Goal: Task Accomplishment & Management: Use online tool/utility

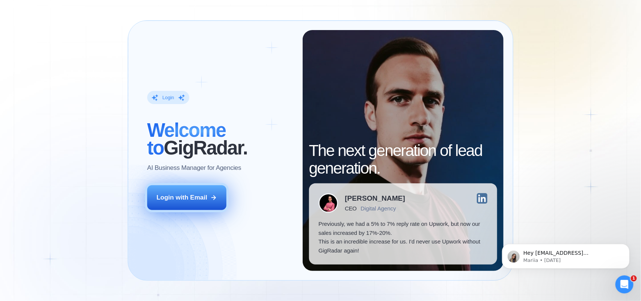
click at [183, 191] on button "Login with Email" at bounding box center [186, 197] width 79 height 25
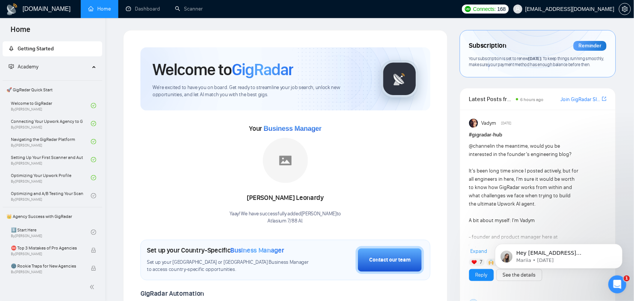
click at [298, 131] on span "Business Manager" at bounding box center [293, 129] width 58 height 8
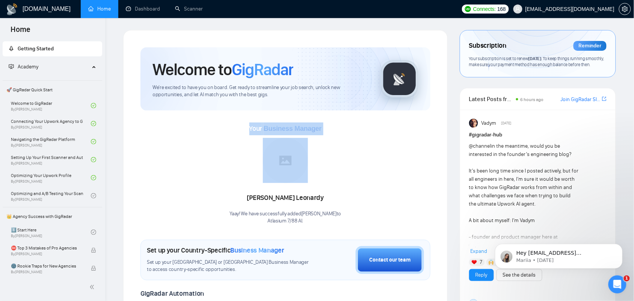
click at [298, 131] on span "Business Manager" at bounding box center [293, 129] width 58 height 8
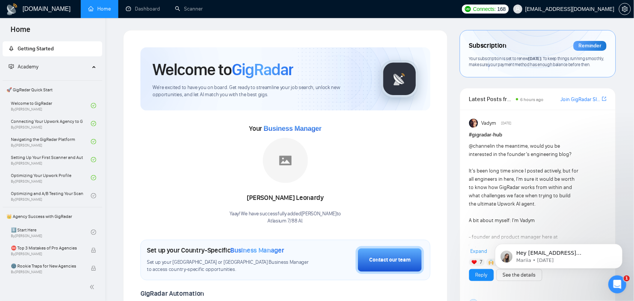
click at [334, 131] on div "Your Business Manager Demian Yohanes Leonardy Yaay! We have successfully added …" at bounding box center [285, 173] width 290 height 102
click at [147, 8] on link "Dashboard" at bounding box center [143, 9] width 34 height 6
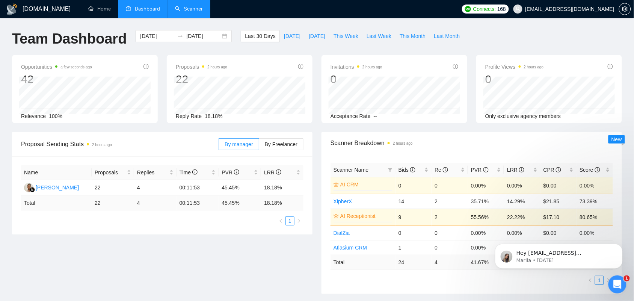
click at [182, 9] on link "Scanner" at bounding box center [189, 9] width 28 height 6
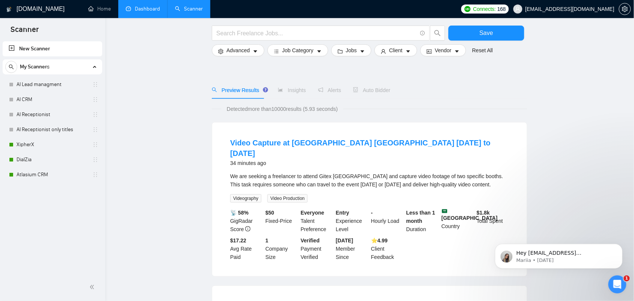
scroll to position [47, 0]
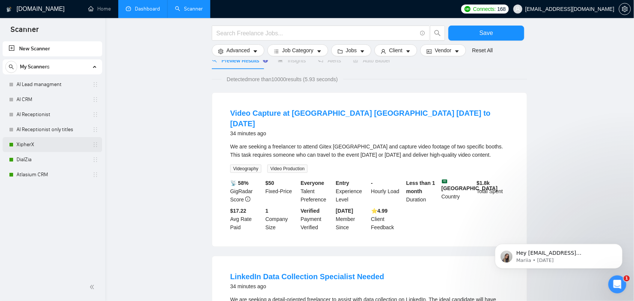
click at [37, 148] on link "XipherX" at bounding box center [52, 144] width 71 height 15
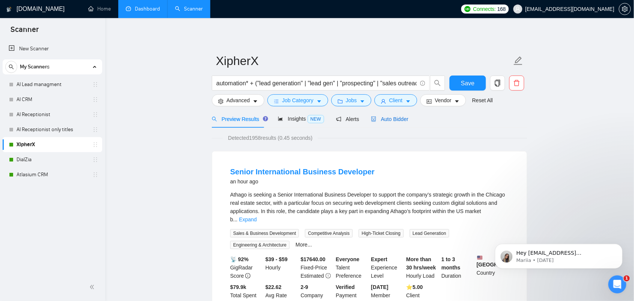
click at [402, 119] on span "Auto Bidder" at bounding box center [389, 119] width 37 height 6
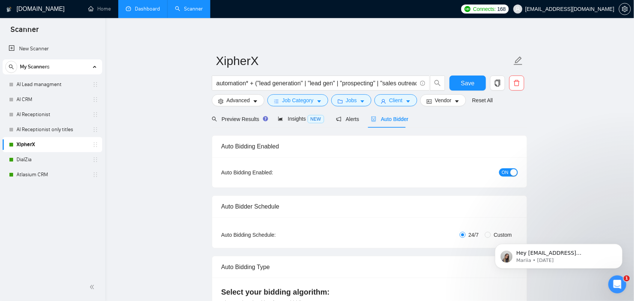
checkbox input "true"
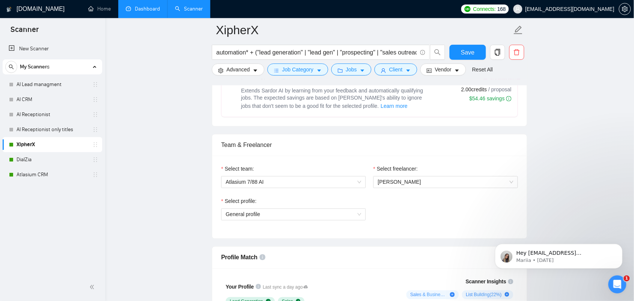
scroll to position [329, 0]
click at [267, 218] on span "General profile" at bounding box center [294, 213] width 136 height 11
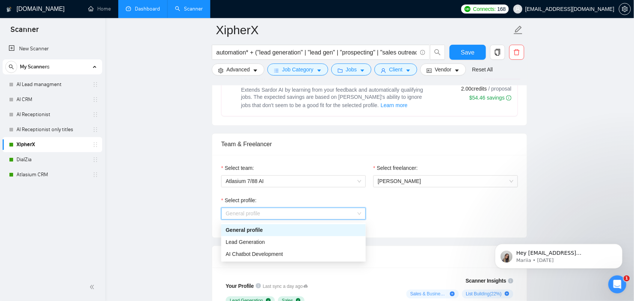
click at [420, 209] on div "Select profile: General profile" at bounding box center [369, 212] width 304 height 32
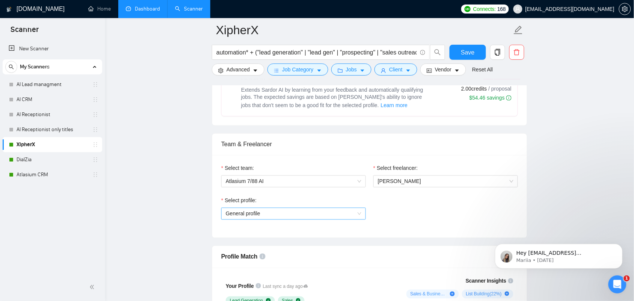
click at [324, 215] on span "General profile" at bounding box center [294, 213] width 136 height 11
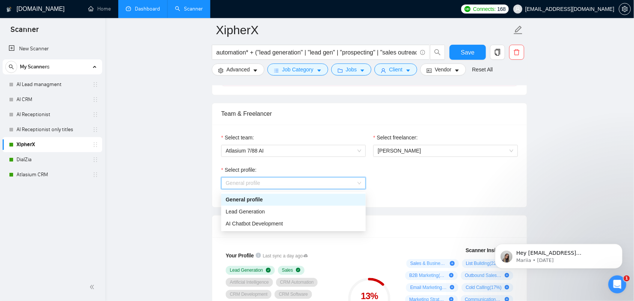
scroll to position [375, 0]
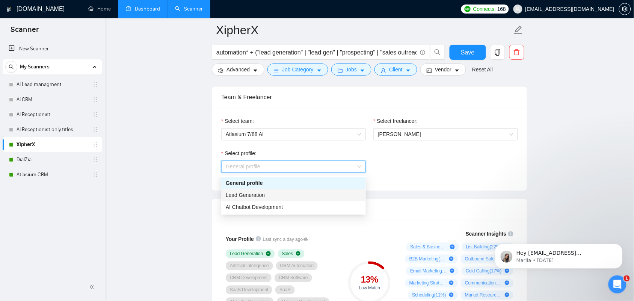
click at [248, 196] on span "Lead Generation" at bounding box center [245, 195] width 39 height 6
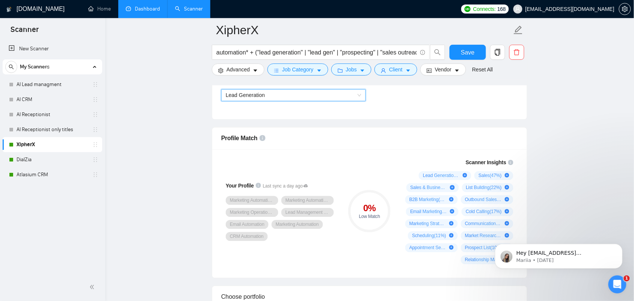
scroll to position [469, 0]
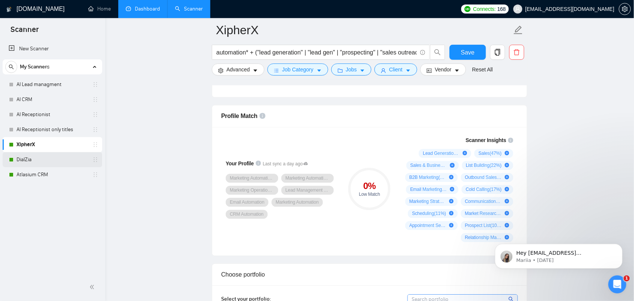
click at [35, 164] on link "DialZia" at bounding box center [52, 159] width 71 height 15
click at [463, 53] on span "Save" at bounding box center [468, 52] width 14 height 9
click at [31, 161] on link "DialZia" at bounding box center [52, 159] width 71 height 15
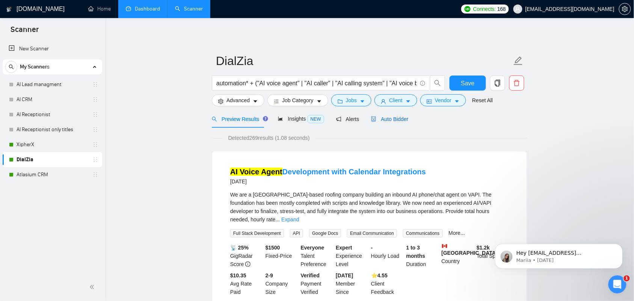
click at [389, 119] on span "Auto Bidder" at bounding box center [389, 119] width 37 height 6
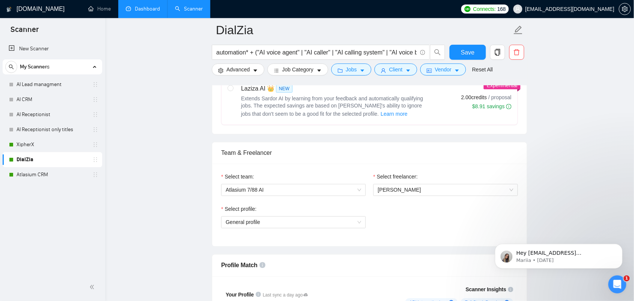
scroll to position [329, 0]
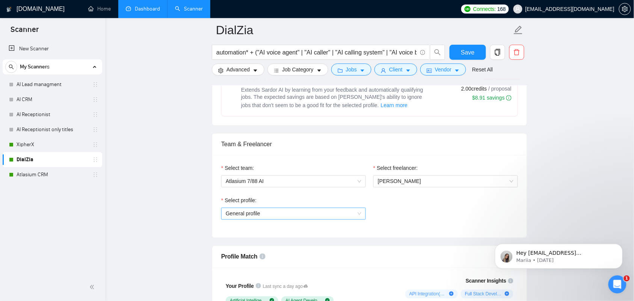
click at [261, 209] on div "General profile" at bounding box center [293, 214] width 145 height 12
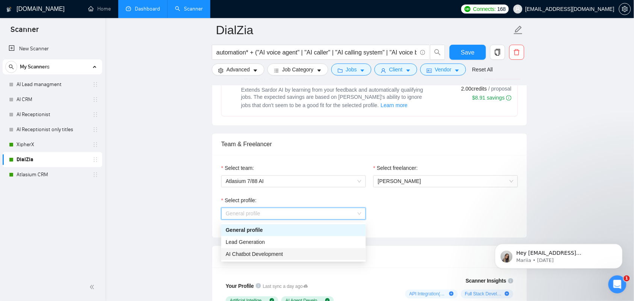
click at [255, 255] on span "AI Chatbot Development" at bounding box center [254, 254] width 57 height 6
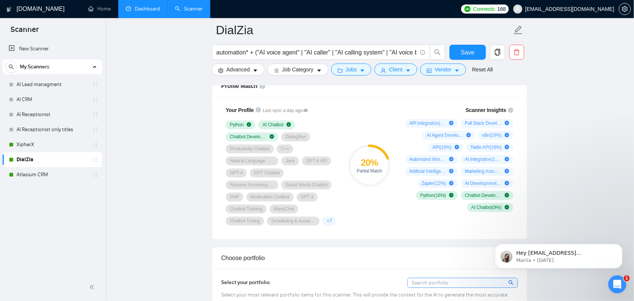
scroll to position [516, 0]
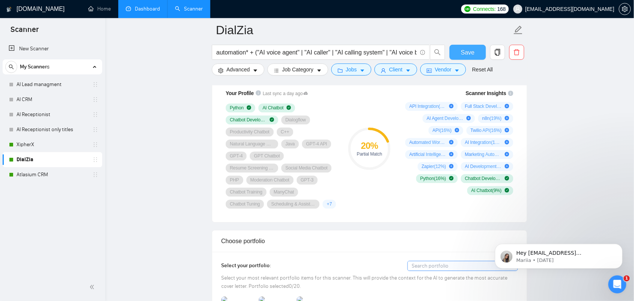
click at [462, 54] on span "Save" at bounding box center [468, 52] width 14 height 9
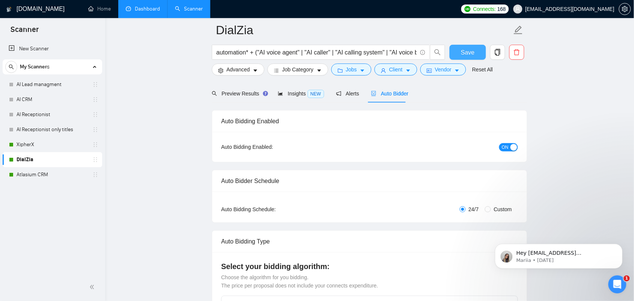
scroll to position [141, 0]
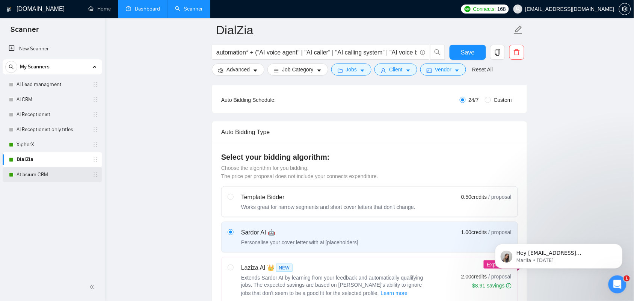
click at [49, 173] on link "Atlasium CRM" at bounding box center [52, 174] width 71 height 15
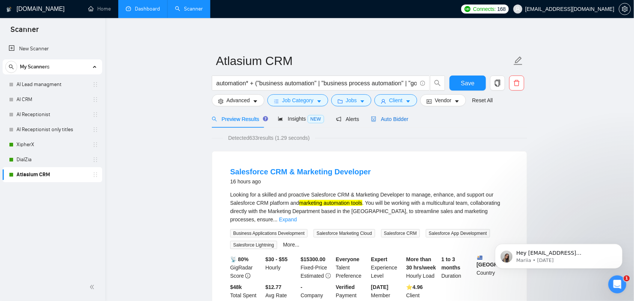
click at [396, 119] on span "Auto Bidder" at bounding box center [389, 119] width 37 height 6
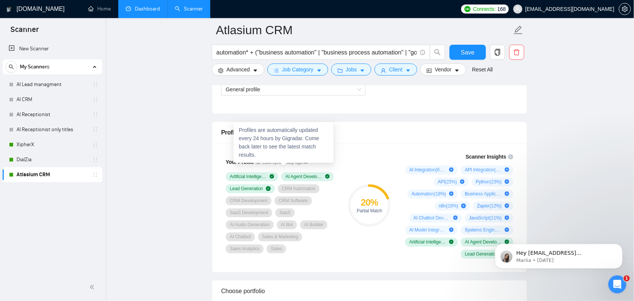
scroll to position [469, 0]
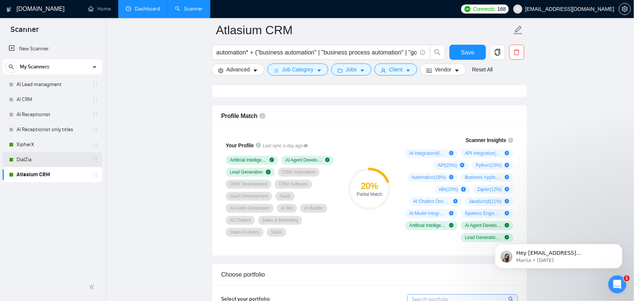
click at [44, 160] on link "DialZia" at bounding box center [52, 159] width 71 height 15
